Goal: Navigation & Orientation: Find specific page/section

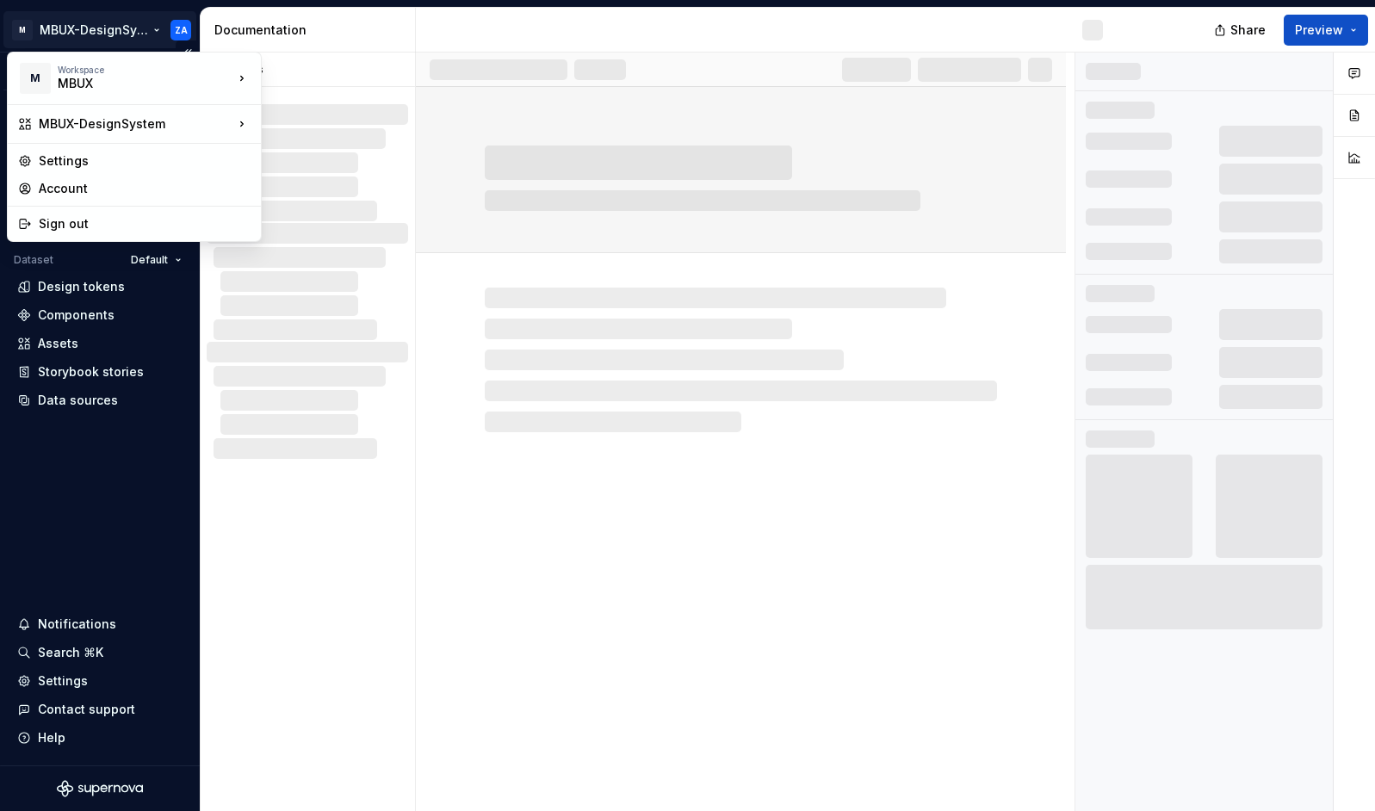
click at [56, 35] on html "M MBUX-DesignSystem ZA Version Current draft Home Documentation Analytics Code …" at bounding box center [687, 405] width 1375 height 811
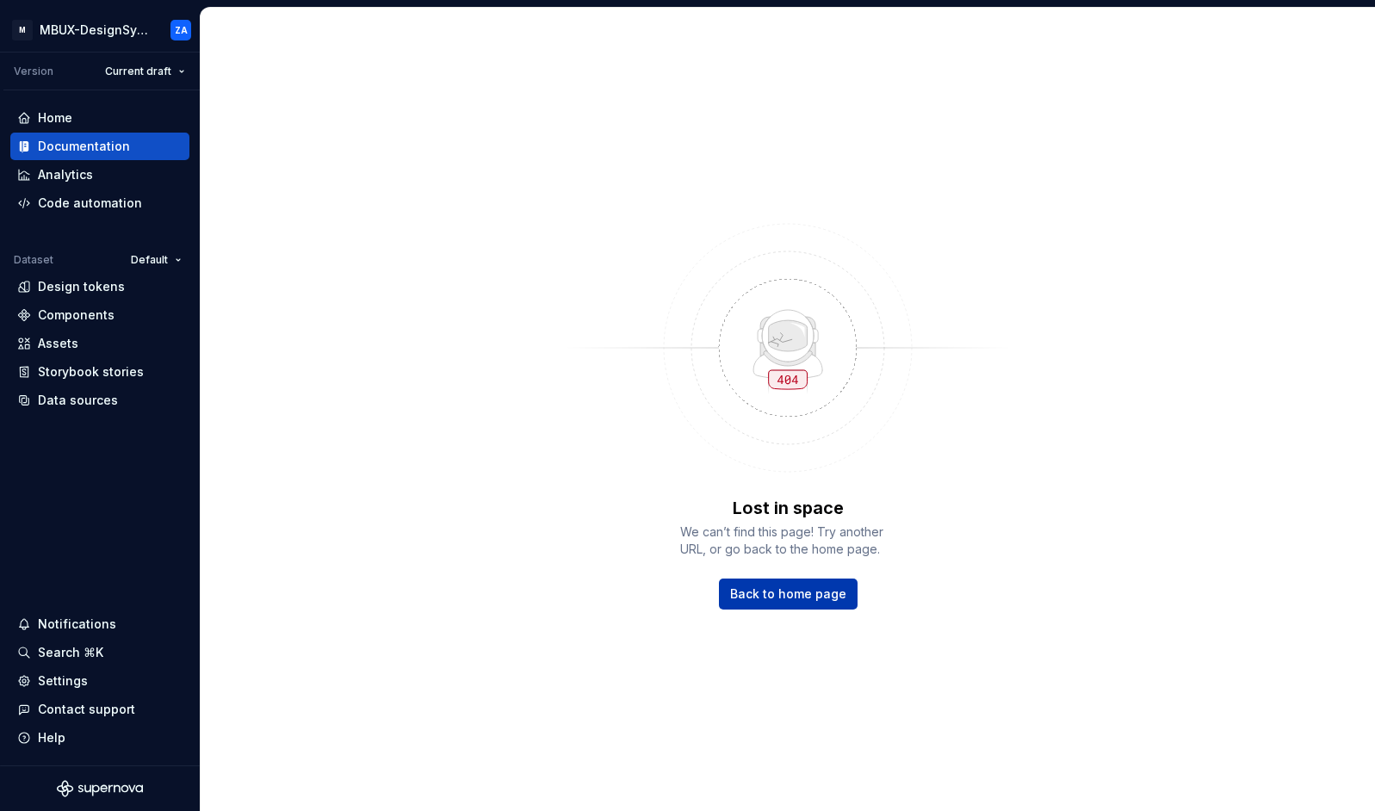
click at [789, 584] on link "Back to home page" at bounding box center [788, 594] width 139 height 31
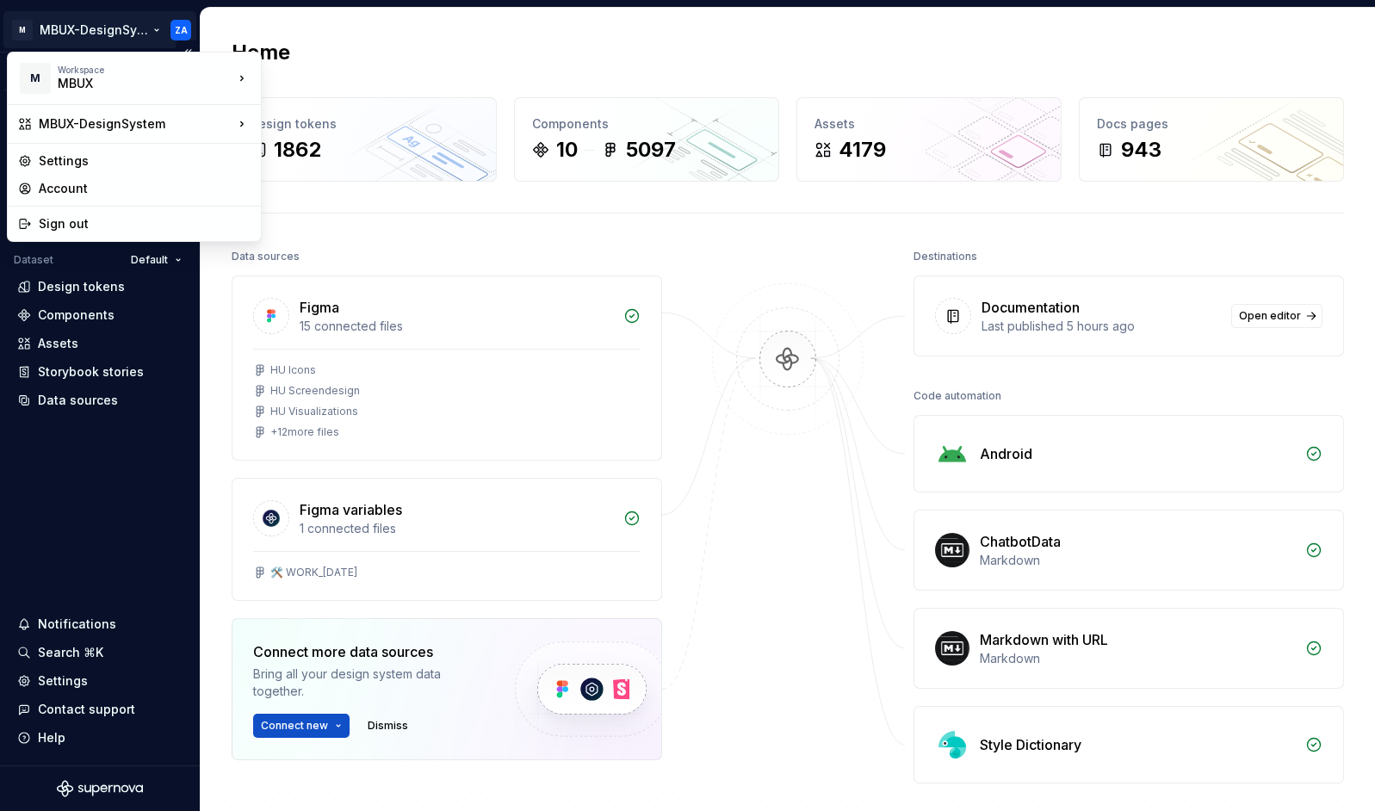
click at [158, 23] on html "M MBUX-DesignSystem ZA Version Current draft Home Documentation Analytics Code …" at bounding box center [687, 405] width 1375 height 811
click at [505, 28] on html "M MBUX-DesignSystem ZA Version Current draft Home Documentation Analytics Code …" at bounding box center [687, 405] width 1375 height 811
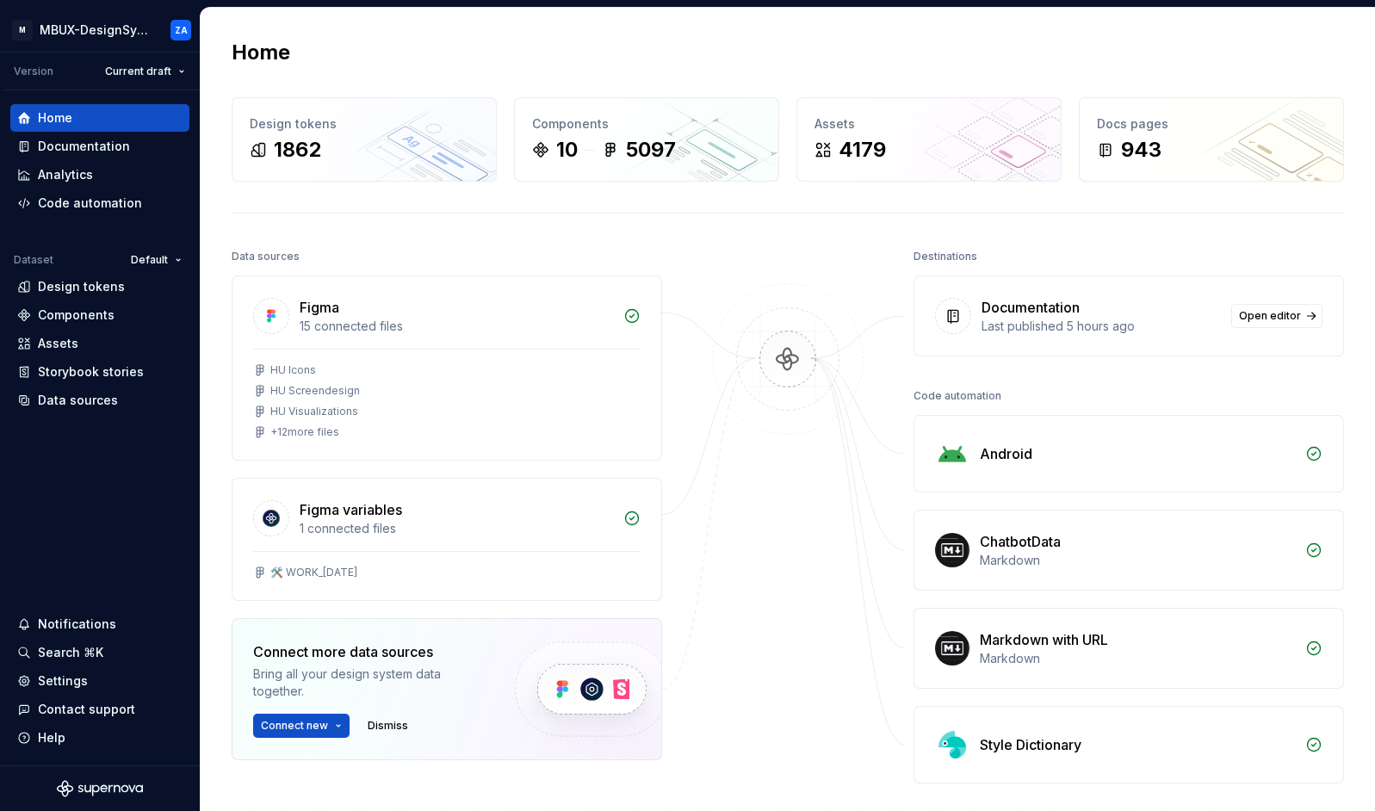
click at [505, 28] on div "Home Design tokens 1862 Components 10 5097 Assets 4179 Docs pages 943 Data sour…" at bounding box center [788, 477] width 1174 height 938
